Goal: Task Accomplishment & Management: Complete application form

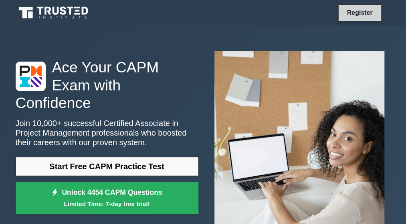
click at [366, 14] on link "Register" at bounding box center [359, 13] width 35 height 10
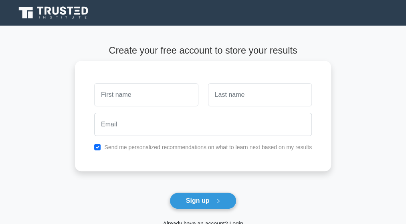
type input "a"
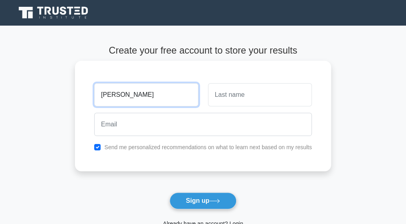
type input "[PERSON_NAME]"
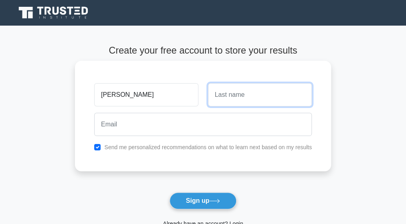
click at [229, 97] on input "text" at bounding box center [260, 94] width 104 height 23
type input "m"
type input "[DEMOGRAPHIC_DATA]"
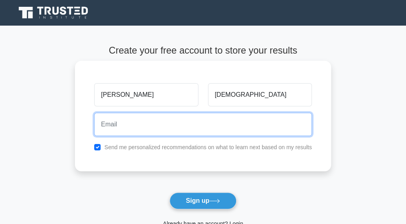
click at [155, 125] on input "email" at bounding box center [202, 124] width 217 height 23
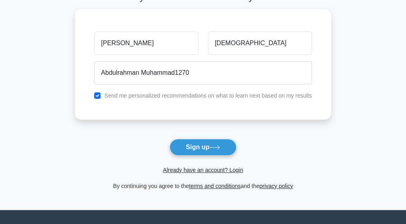
scroll to position [127, 0]
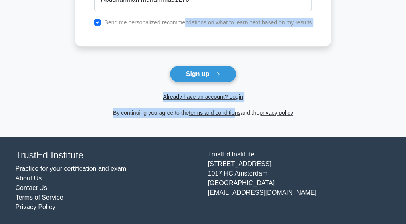
drag, startPoint x: 183, startPoint y: 168, endPoint x: 229, endPoint y: 104, distance: 78.6
click at [229, 104] on form "Create your free account to store your results [PERSON_NAME] [DEMOGRAPHIC_DATA]…" at bounding box center [203, 17] width 256 height 199
drag, startPoint x: 229, startPoint y: 104, endPoint x: 305, endPoint y: 57, distance: 89.9
click at [305, 57] on form "Create your free account to store your results [PERSON_NAME] [DEMOGRAPHIC_DATA]…" at bounding box center [203, 17] width 256 height 199
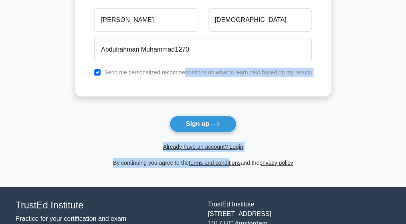
scroll to position [63, 0]
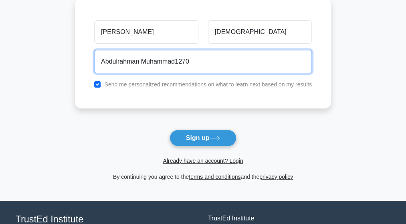
click at [256, 60] on input "Abdulrahman Muhammad1270" at bounding box center [202, 61] width 217 height 23
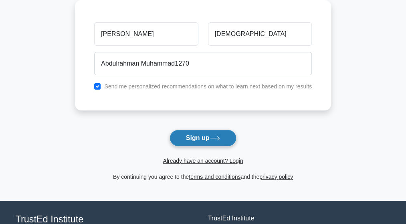
click at [219, 135] on button "Sign up" at bounding box center [202, 138] width 67 height 17
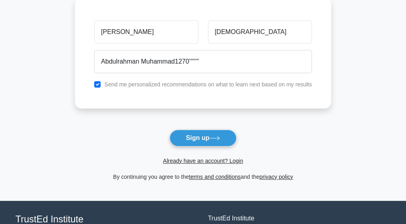
click at [164, 82] on label "Send me personalized recommendations on what to learn next based on my results" at bounding box center [207, 84] width 207 height 6
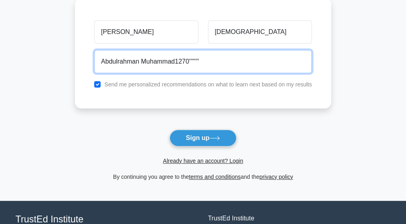
click at [209, 65] on input "Abdulrahman Muhammad1270''''''''" at bounding box center [202, 61] width 217 height 23
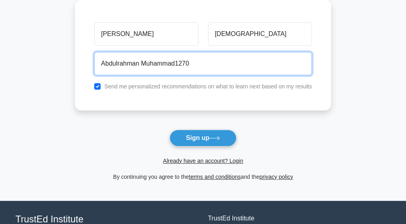
type input "Abdulrahman Muhammad1270"
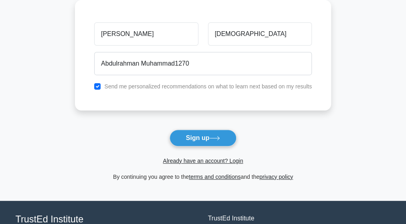
click at [284, 157] on span "Already have an account? Login" at bounding box center [202, 161] width 249 height 10
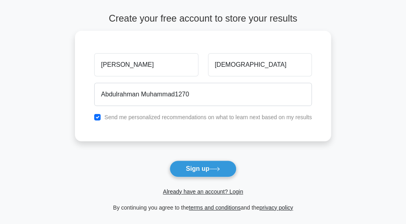
scroll to position [0, 0]
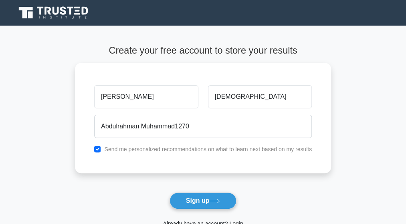
click at [336, 20] on div "Register" at bounding box center [203, 12] width 384 height 19
